Goal: Task Accomplishment & Management: Complete application form

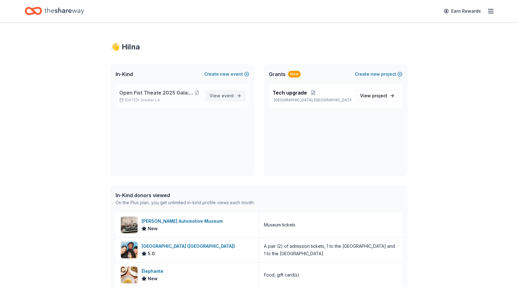
click at [218, 95] on span "View event" at bounding box center [222, 95] width 24 height 7
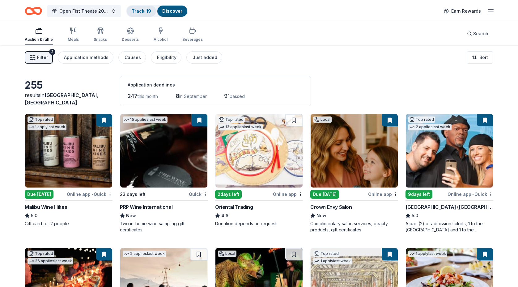
click at [141, 13] on link "Track · 19" at bounding box center [141, 10] width 19 height 5
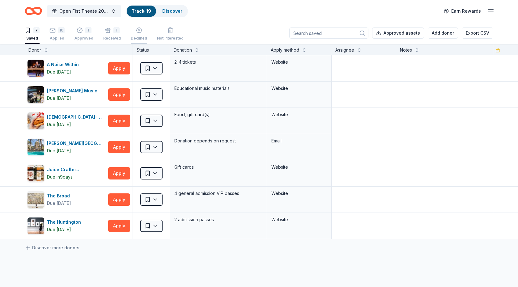
click at [139, 36] on div "Declined" at bounding box center [139, 38] width 16 height 5
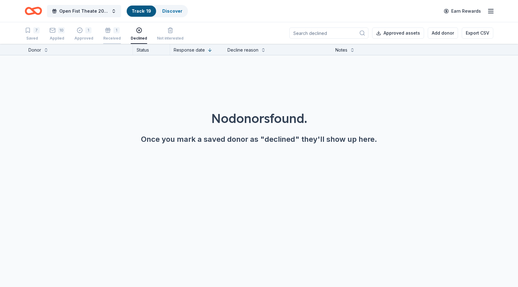
click at [115, 37] on div "Received" at bounding box center [112, 38] width 18 height 5
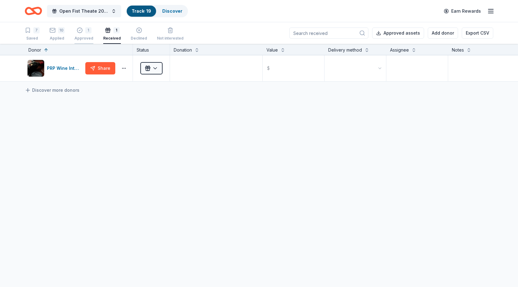
click at [87, 36] on div "Approved" at bounding box center [83, 38] width 19 height 5
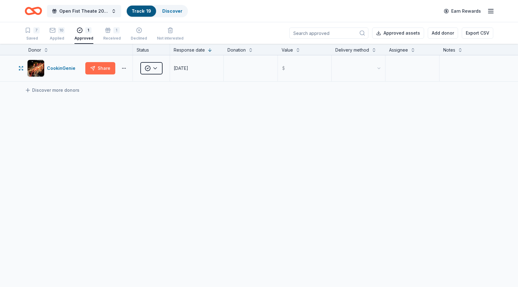
click at [100, 71] on button "Share" at bounding box center [100, 68] width 30 height 12
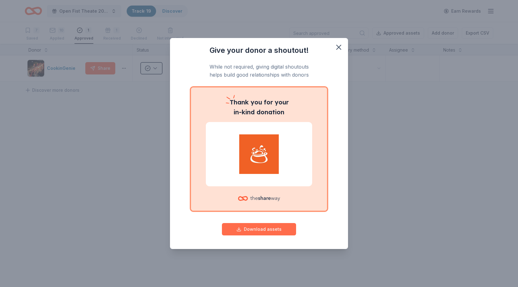
click at [286, 231] on button "Download assets" at bounding box center [259, 229] width 74 height 12
click at [340, 47] on icon "button" at bounding box center [338, 47] width 9 height 9
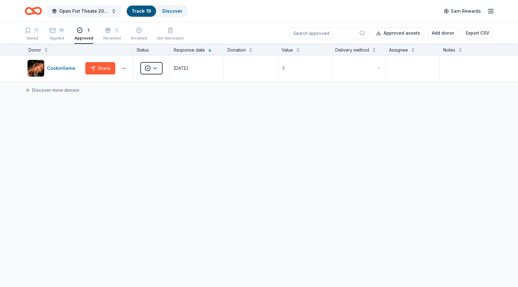
click at [117, 12] on button "Open Fist Theate 2025 Gala: A Night at the Museum" at bounding box center [84, 11] width 74 height 12
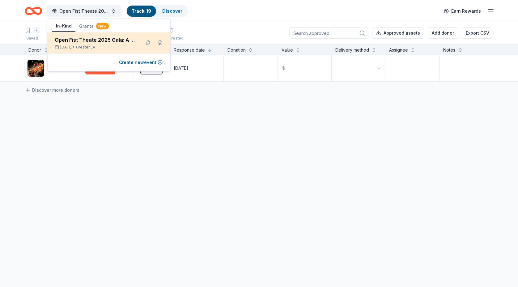
click at [107, 41] on div "Open Fist Theate 2025 Gala: A Night at the Museum" at bounding box center [95, 39] width 81 height 7
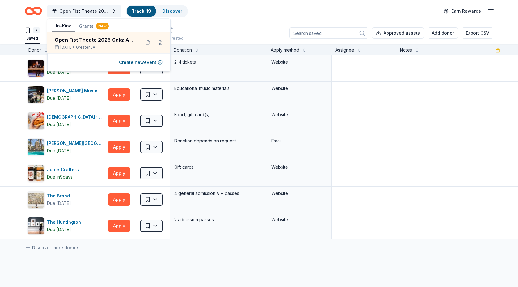
click at [272, 17] on div "Open Fist Theate 2025 Gala: A Night at the [GEOGRAPHIC_DATA] · 19 Discover Earn…" at bounding box center [259, 11] width 469 height 15
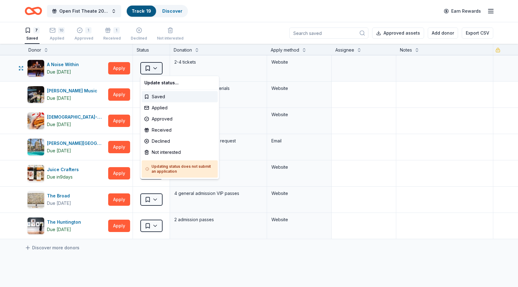
click at [154, 67] on html "Open Fist Theate 2025 Gala: A Night at the [GEOGRAPHIC_DATA] · 19 Discover Earn…" at bounding box center [259, 143] width 518 height 287
click at [159, 107] on div "Applied" at bounding box center [180, 107] width 76 height 11
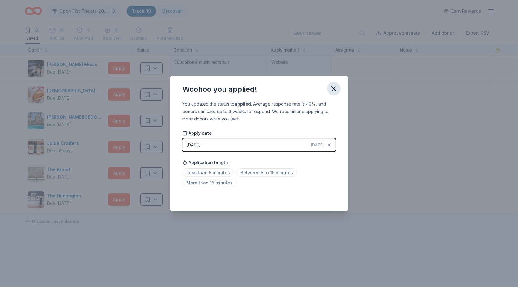
click at [335, 90] on icon "button" at bounding box center [334, 89] width 4 height 4
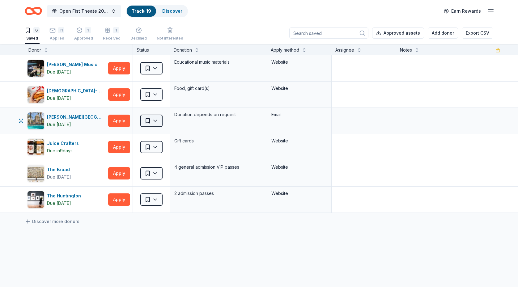
click at [152, 121] on html "Open Fist Theate 2025 Gala: A Night at the [GEOGRAPHIC_DATA] · 19 Discover Earn…" at bounding box center [259, 143] width 518 height 287
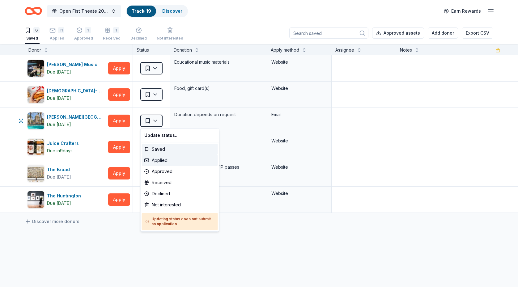
click at [159, 160] on div "Applied" at bounding box center [180, 160] width 76 height 11
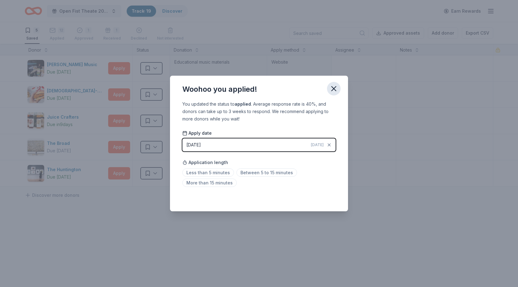
click at [335, 87] on icon "button" at bounding box center [333, 88] width 9 height 9
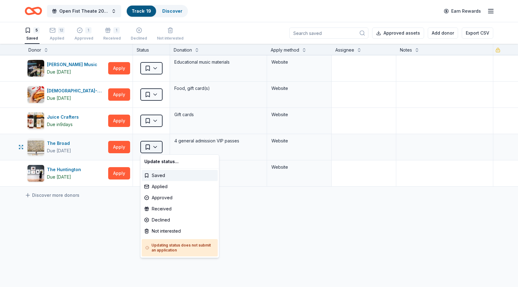
click at [153, 147] on html "Open Fist Theate 2025 Gala: A Night at the [GEOGRAPHIC_DATA] · 19 Discover Earn…" at bounding box center [259, 143] width 518 height 287
click at [157, 189] on div "Applied" at bounding box center [180, 186] width 76 height 11
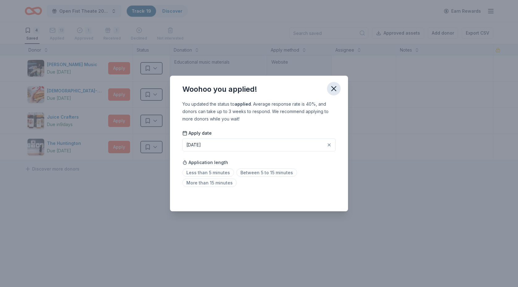
click at [334, 88] on icon "button" at bounding box center [334, 89] width 4 height 4
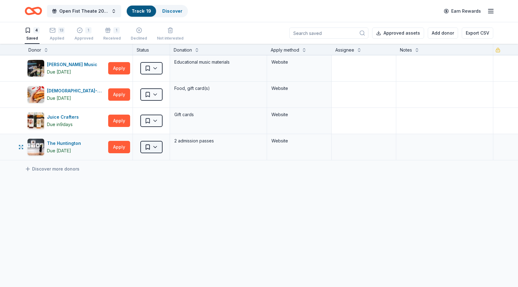
click at [156, 147] on html "Open Fist Theate 2025 Gala: A Night at the [GEOGRAPHIC_DATA] · 19 Discover Earn…" at bounding box center [259, 143] width 518 height 287
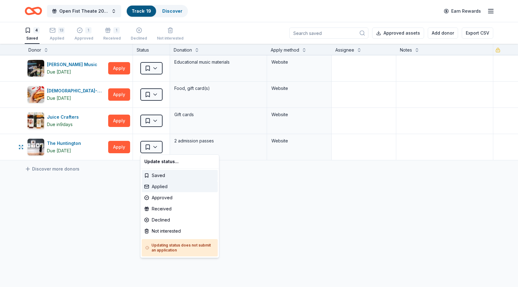
click at [158, 186] on div "Applied" at bounding box center [180, 186] width 76 height 11
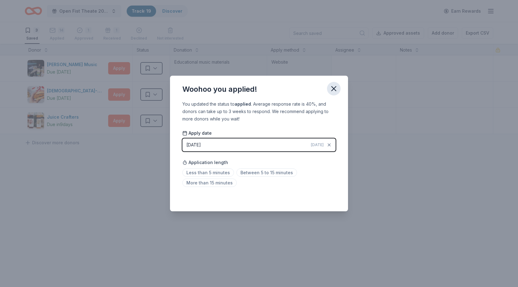
click at [334, 89] on icon "button" at bounding box center [334, 89] width 4 height 4
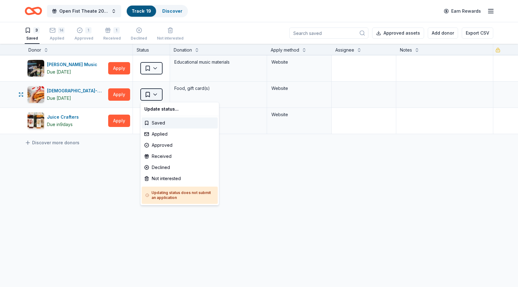
click at [154, 94] on html "Open Fist Theate 2025 Gala: A Night at the [GEOGRAPHIC_DATA] · 19 Discover Earn…" at bounding box center [259, 143] width 518 height 287
click at [169, 180] on div "Not interested" at bounding box center [180, 178] width 76 height 11
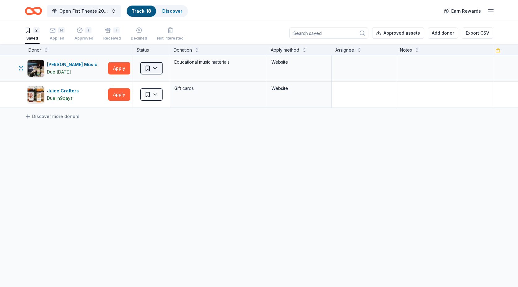
click at [156, 67] on html "Open Fist Theate 2025 Gala: A Night at the [GEOGRAPHIC_DATA] · 18 Discover Earn…" at bounding box center [259, 143] width 518 height 287
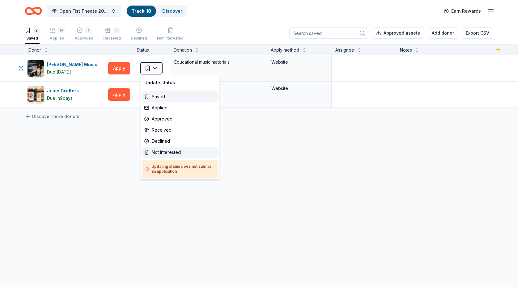
click at [164, 150] on div "Not interested" at bounding box center [180, 152] width 76 height 11
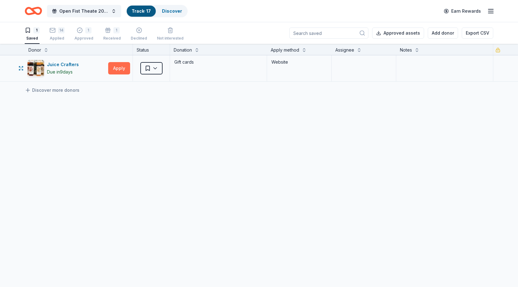
click at [119, 69] on button "Apply" at bounding box center [119, 68] width 22 height 12
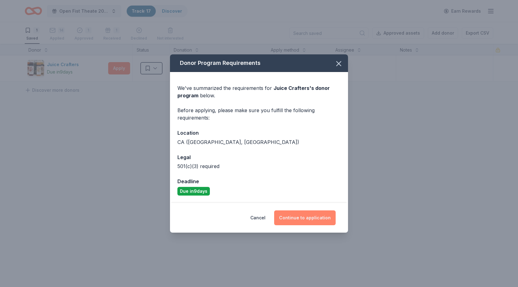
click at [294, 218] on button "Continue to application" at bounding box center [305, 217] width 62 height 15
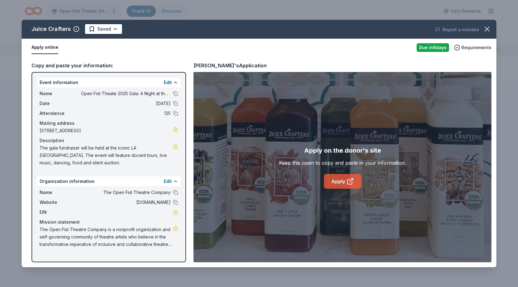
click at [355, 179] on link "Apply" at bounding box center [342, 181] width 37 height 15
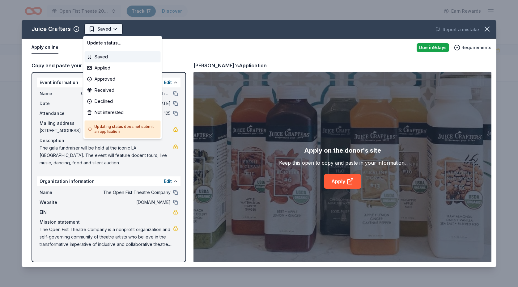
click at [110, 28] on html "Open Fist Theate 2025 Gala: A Night at the [GEOGRAPHIC_DATA] · 17 Discover Earn…" at bounding box center [259, 143] width 518 height 287
click at [111, 68] on div "Applied" at bounding box center [123, 67] width 76 height 11
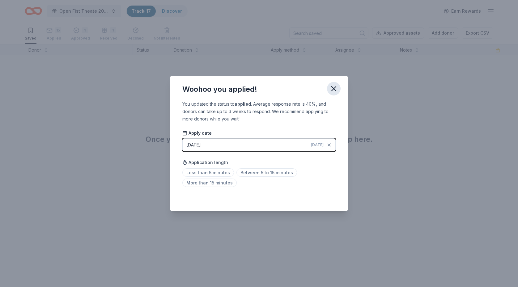
click at [334, 88] on icon "button" at bounding box center [334, 89] width 4 height 4
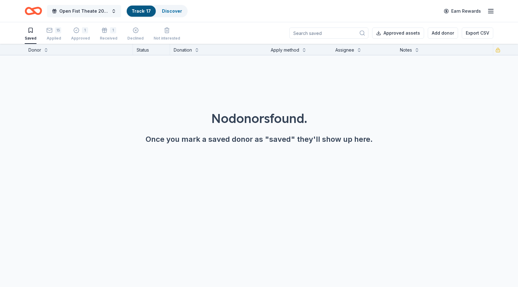
click at [88, 8] on span "Open Fist Theate 2025 Gala: A Night at the Museum" at bounding box center [83, 10] width 49 height 7
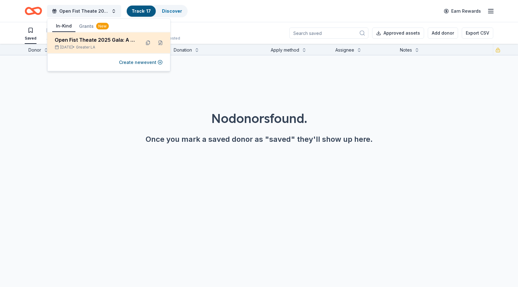
click at [94, 40] on div "Open Fist Theate 2025 Gala: A Night at the Museum" at bounding box center [95, 39] width 81 height 7
click at [146, 44] on button at bounding box center [148, 43] width 10 height 10
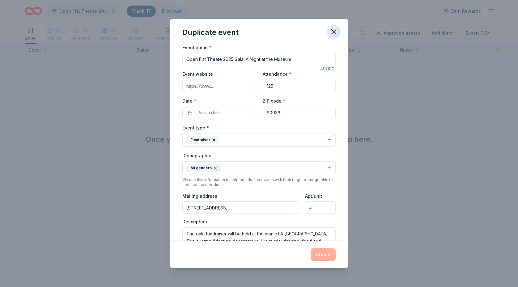
click at [333, 31] on icon "button" at bounding box center [333, 32] width 9 height 9
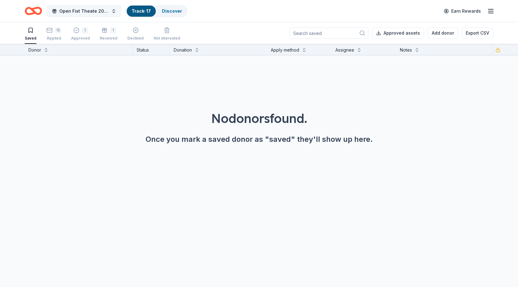
click at [62, 11] on span "Open Fist Theate 2025 Gala: A Night at the Museum" at bounding box center [83, 10] width 49 height 7
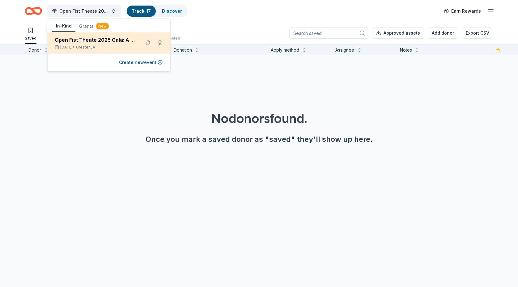
click at [107, 39] on div "Open Fist Theate 2025 Gala: A Night at the Museum" at bounding box center [95, 39] width 81 height 7
click at [132, 45] on div "[DATE] • Greater LA" at bounding box center [95, 47] width 81 height 5
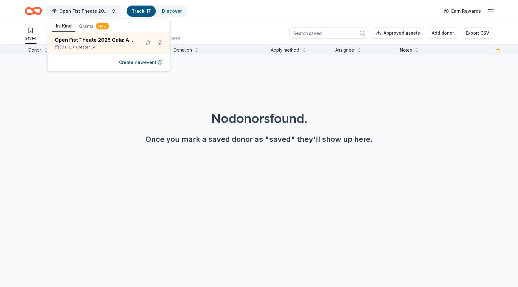
click at [104, 131] on div "No donors found. Once you mark a saved donor as "saved" they'll show up here." at bounding box center [259, 127] width 488 height 35
